Goal: Find specific page/section: Find specific page/section

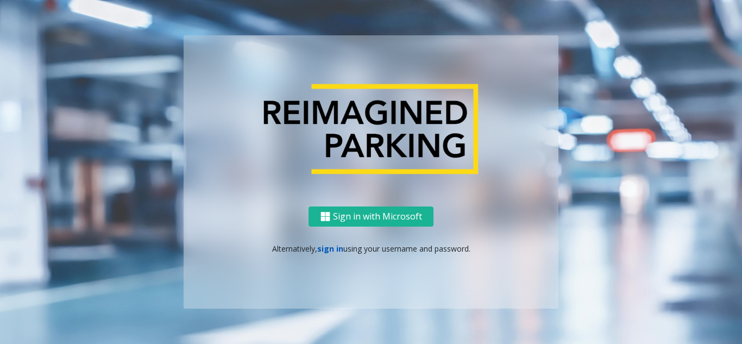
click at [327, 247] on link "sign in" at bounding box center [330, 248] width 26 height 10
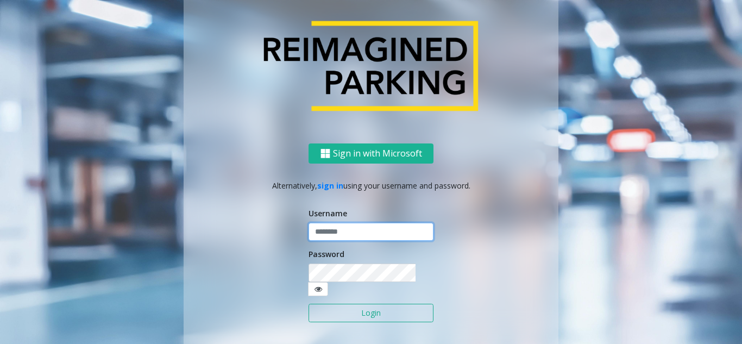
click at [349, 231] on input "text" at bounding box center [370, 232] width 125 height 18
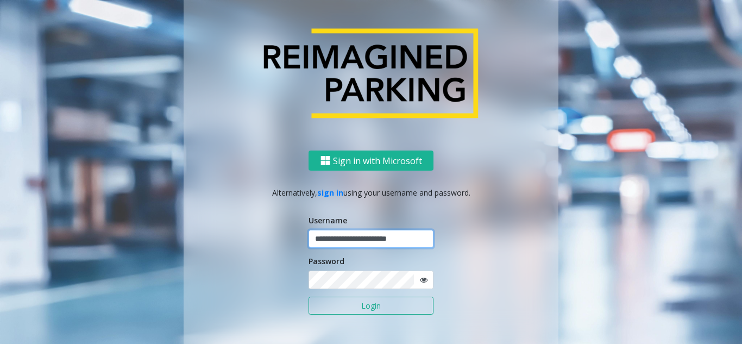
type input "**********"
click at [308, 296] on button "Login" at bounding box center [370, 305] width 125 height 18
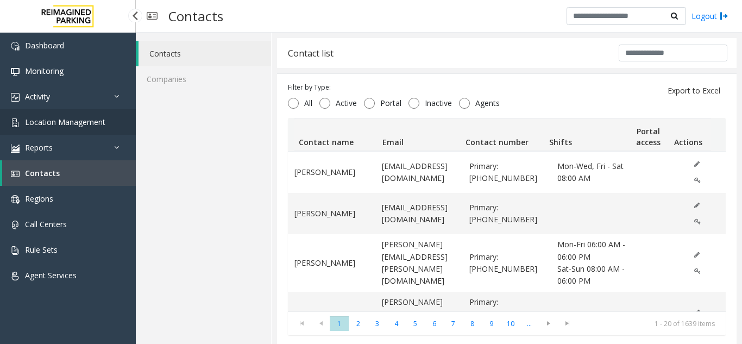
click at [31, 124] on span "Location Management" at bounding box center [65, 122] width 80 height 10
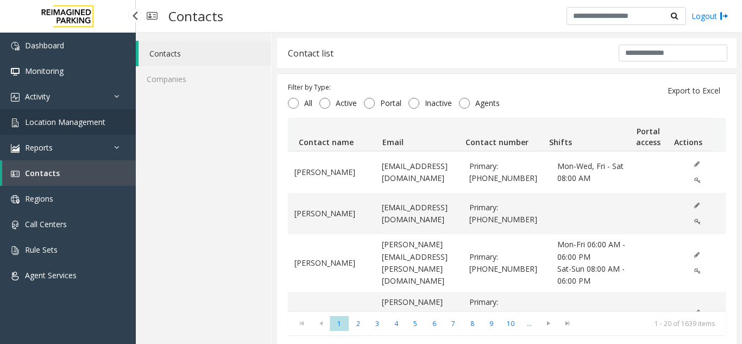
click at [31, 124] on span "Location Management" at bounding box center [65, 122] width 80 height 10
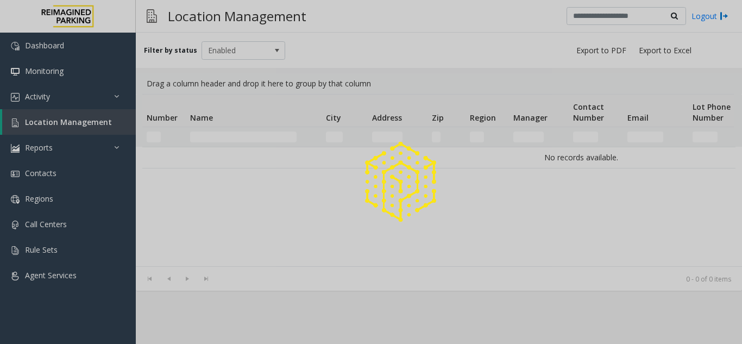
click at [45, 121] on div at bounding box center [371, 172] width 742 height 344
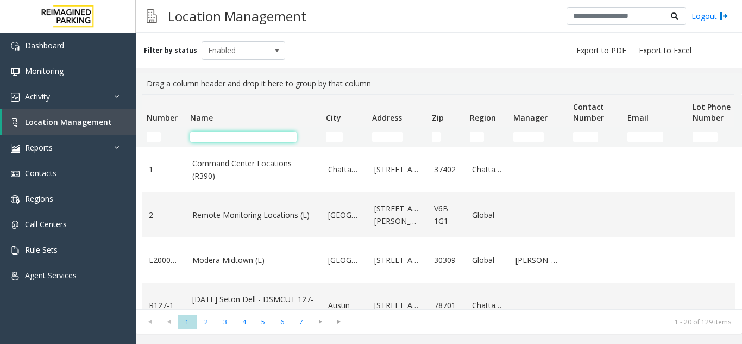
click at [217, 137] on input "Name Filter" at bounding box center [243, 136] width 106 height 11
click at [252, 138] on input "Name Filter" at bounding box center [243, 136] width 106 height 11
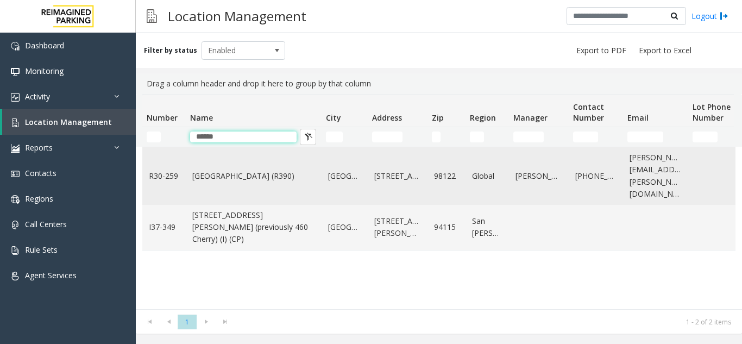
type input "******"
click at [243, 176] on td "[GEOGRAPHIC_DATA] (R390)" at bounding box center [254, 176] width 136 height 58
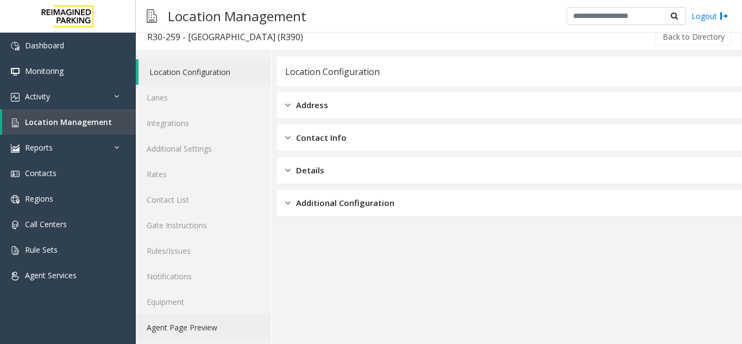
scroll to position [14, 0]
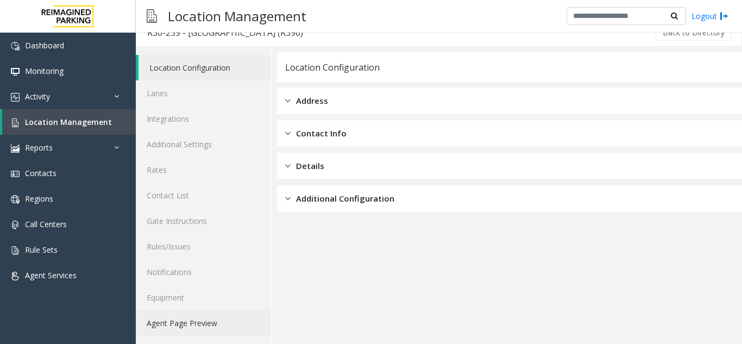
click at [207, 324] on link "Agent Page Preview" at bounding box center [203, 323] width 135 height 26
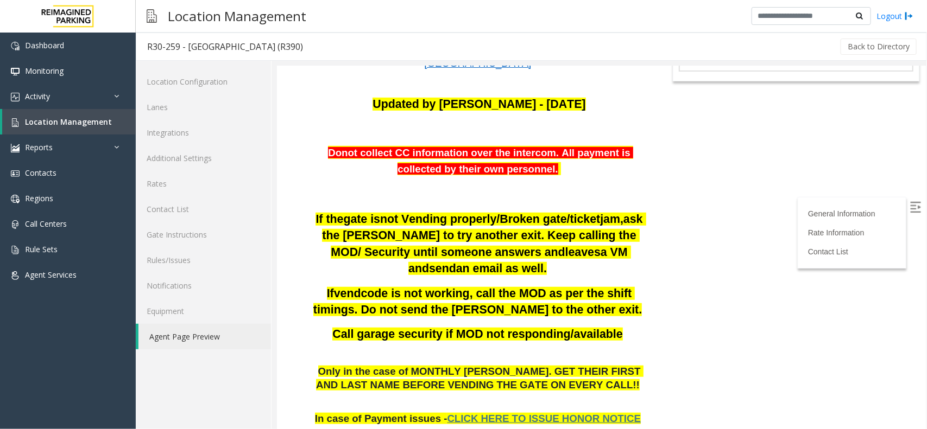
scroll to position [136, 0]
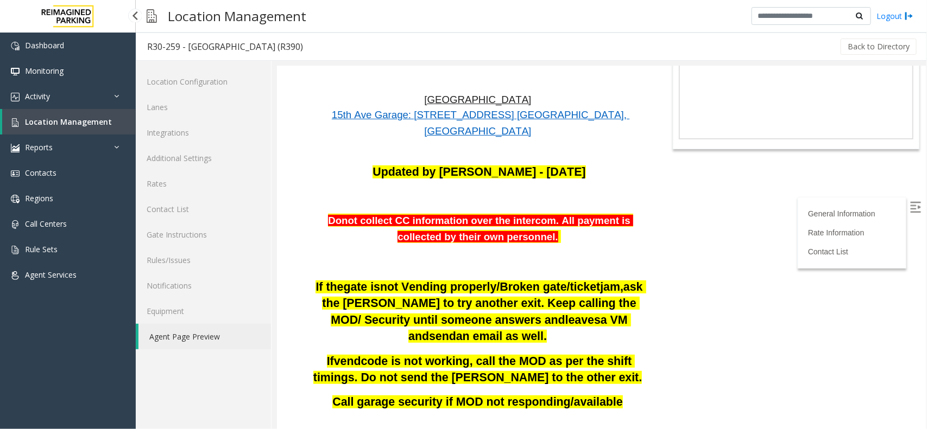
click at [80, 119] on span "Location Management" at bounding box center [68, 122] width 87 height 10
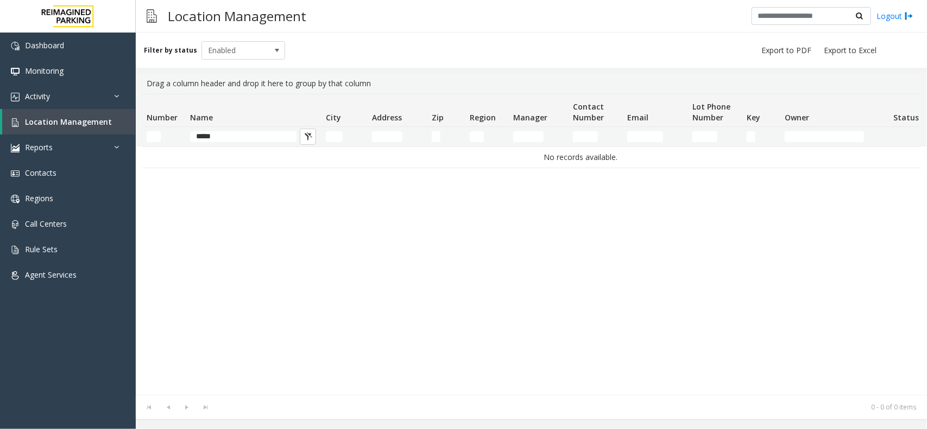
type input "*****"
drag, startPoint x: 241, startPoint y: 140, endPoint x: 39, endPoint y: 134, distance: 201.5
click at [39, 134] on app-root "Dashboard Monitoring Activity Daily Activity Lane Activity Agent Activity Quali…" at bounding box center [463, 214] width 927 height 429
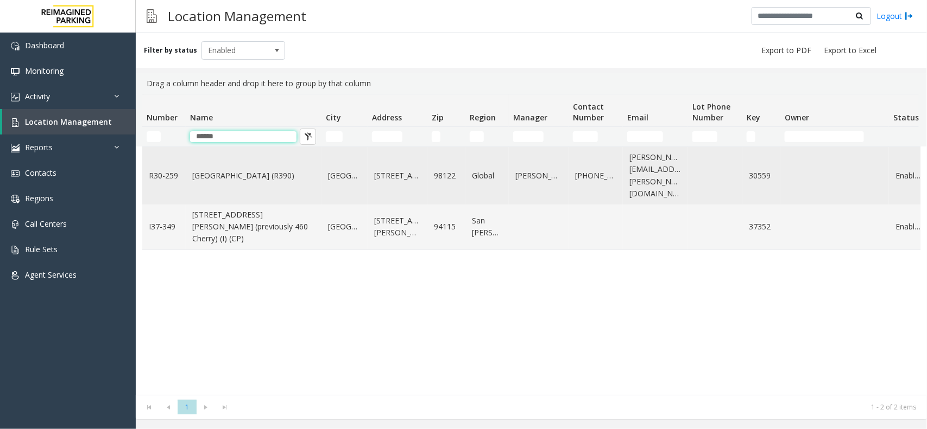
type input "******"
click at [239, 179] on td "[GEOGRAPHIC_DATA] (R390)" at bounding box center [254, 176] width 136 height 58
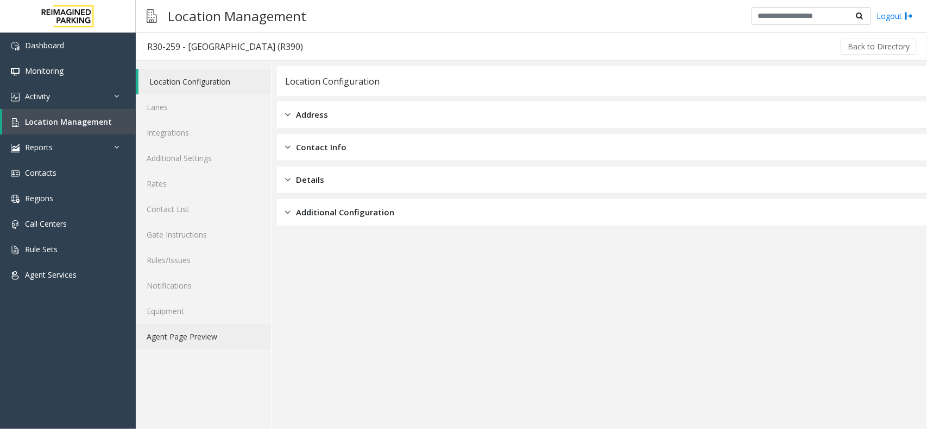
click at [191, 334] on link "Agent Page Preview" at bounding box center [203, 337] width 135 height 26
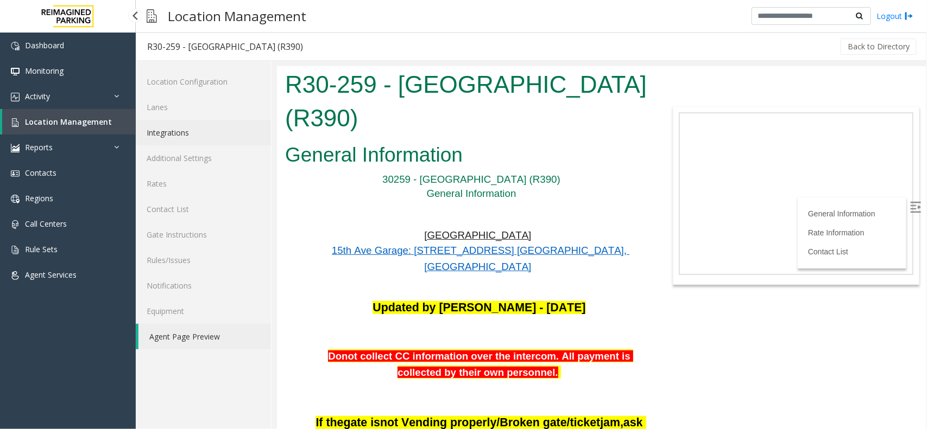
scroll to position [204, 0]
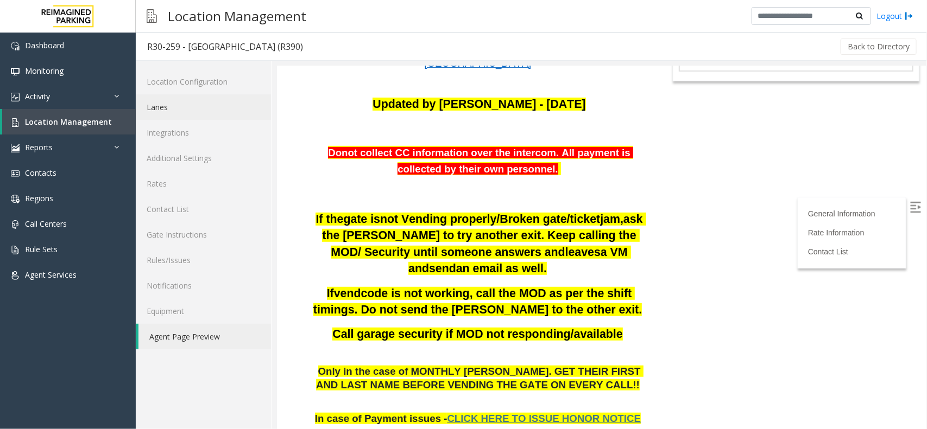
click at [179, 112] on link "Lanes" at bounding box center [203, 107] width 135 height 26
